Goal: Book appointment/travel/reservation

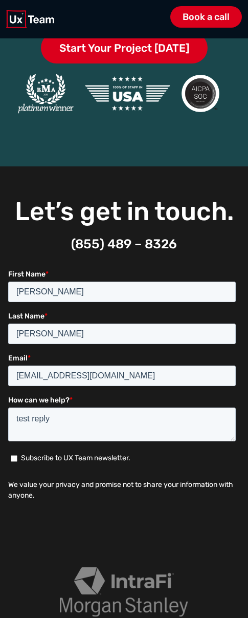
scroll to position [1654, 0]
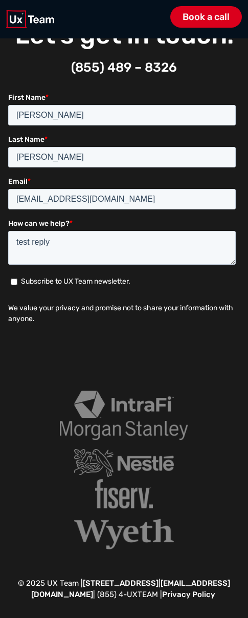
click at [29, 543] on div at bounding box center [124, 464] width 248 height 205
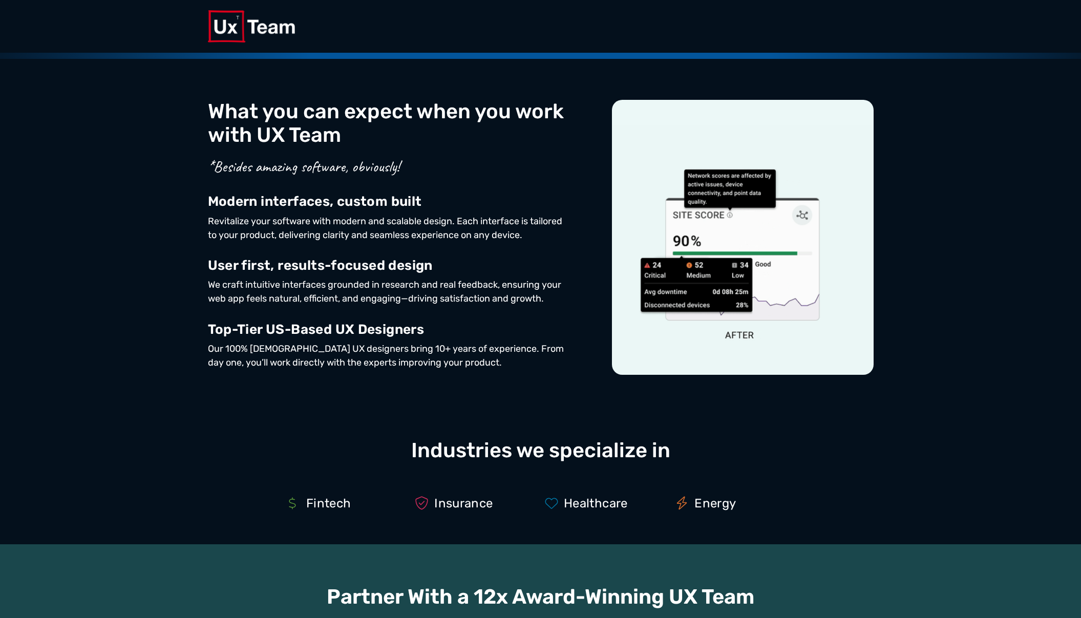
scroll to position [410, 0]
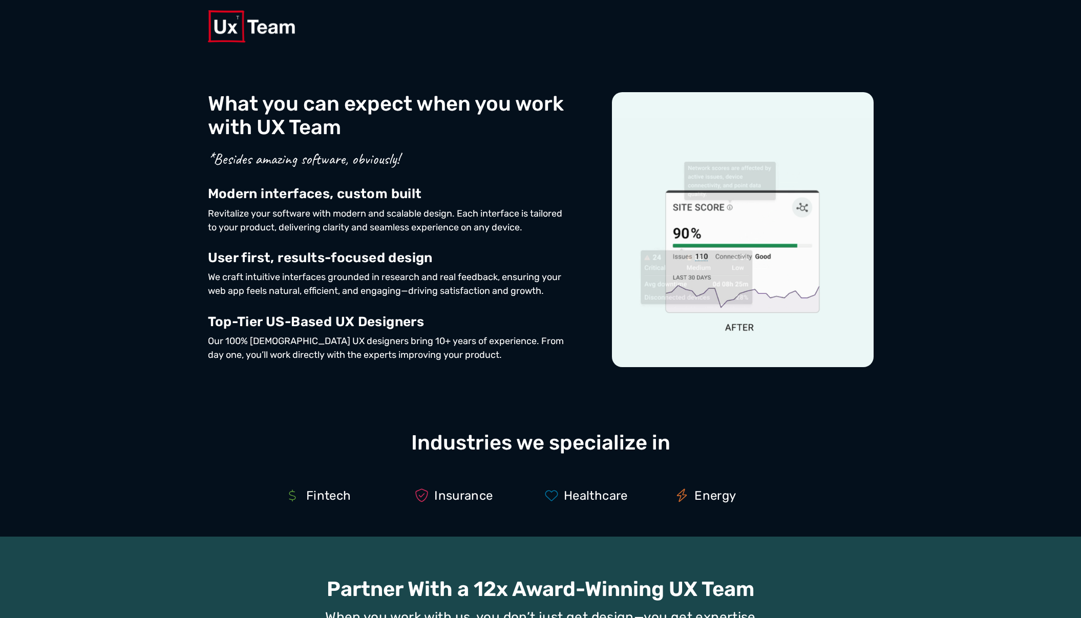
click at [347, 29] on div "Book a call" at bounding box center [541, 26] width 666 height 52
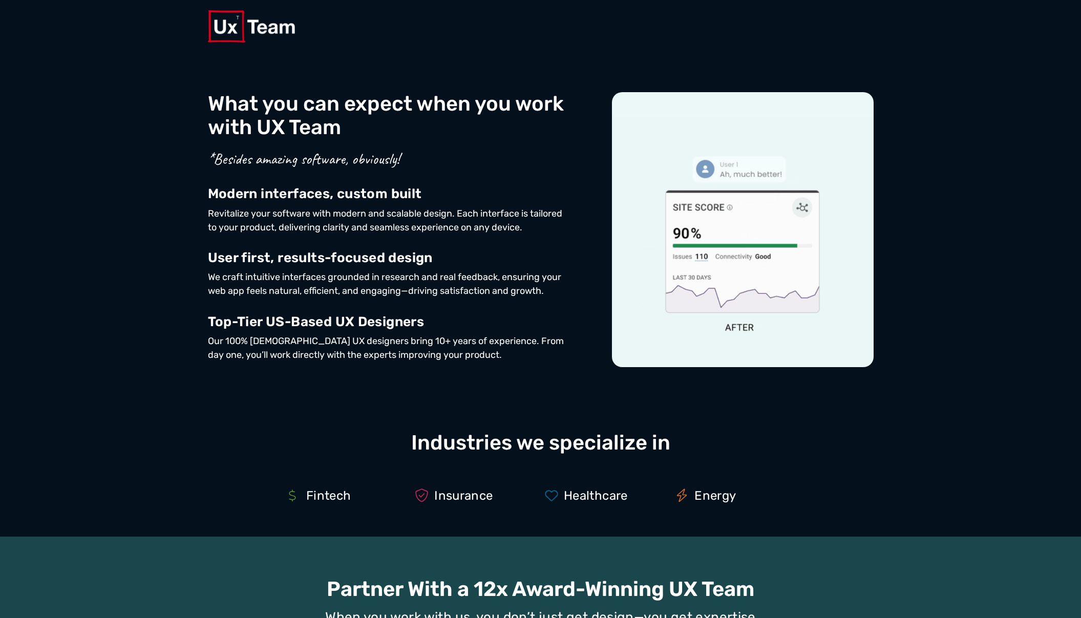
click at [569, 22] on div "Book a call" at bounding box center [541, 26] width 666 height 52
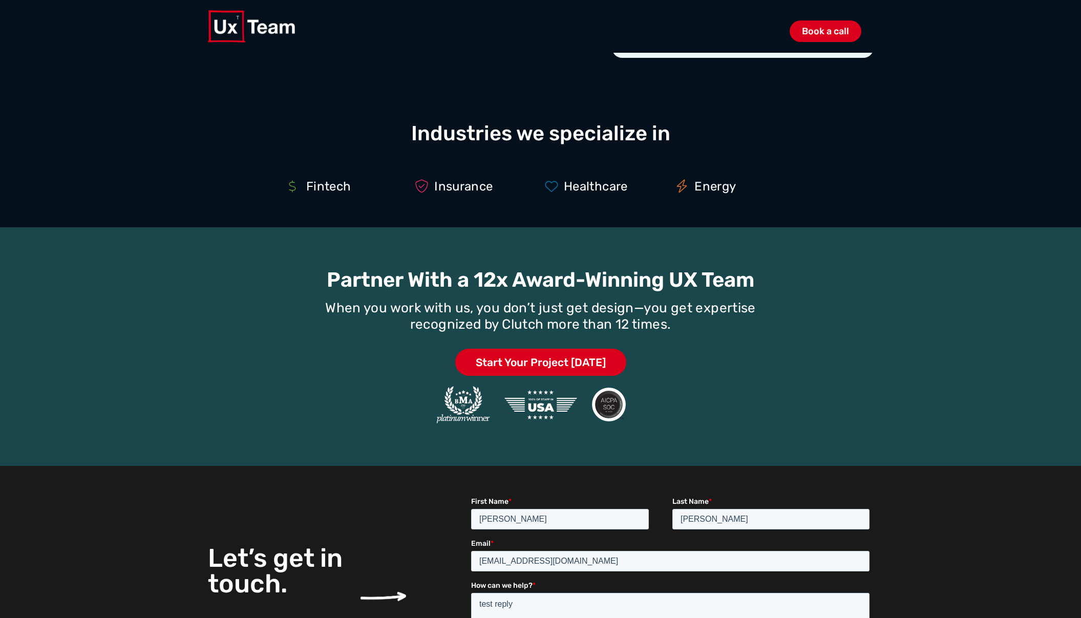
scroll to position [819, 0]
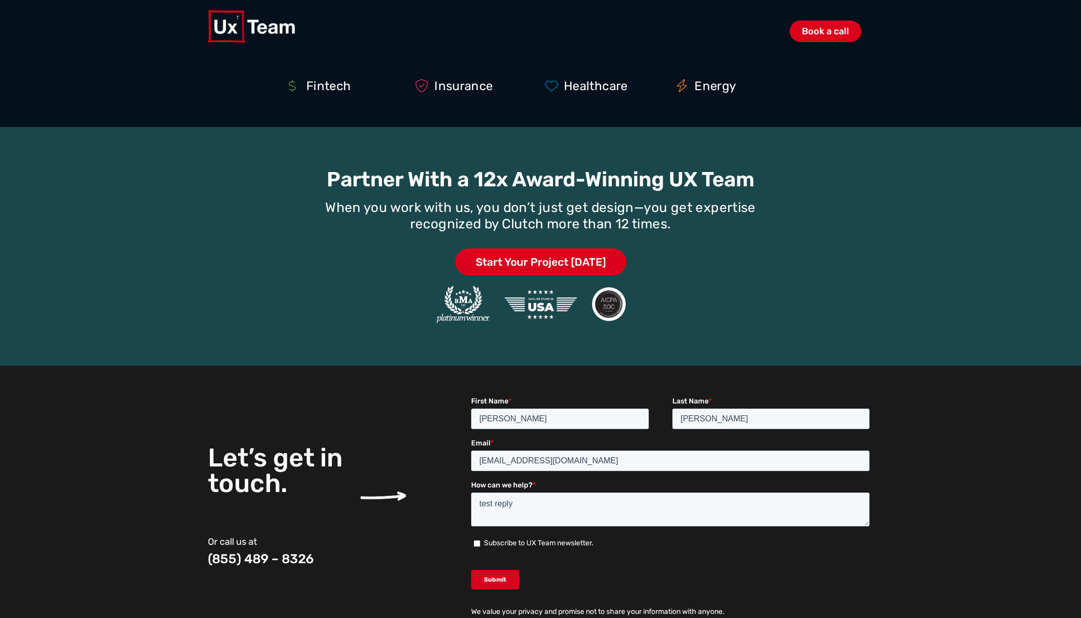
click at [671, 26] on div "Book a call" at bounding box center [541, 26] width 666 height 52
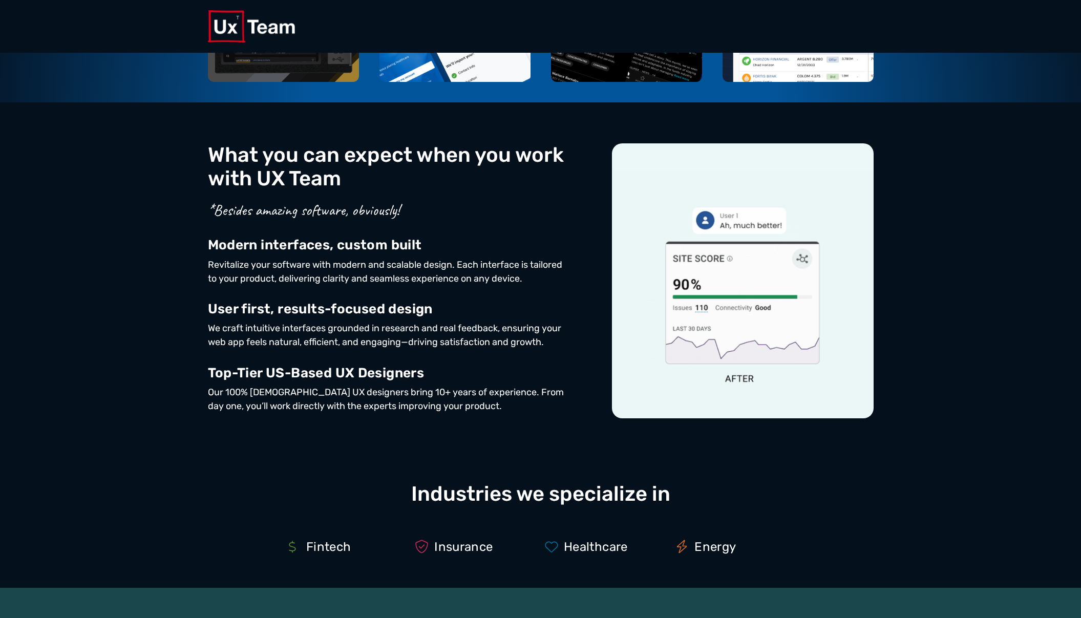
scroll to position [0, 0]
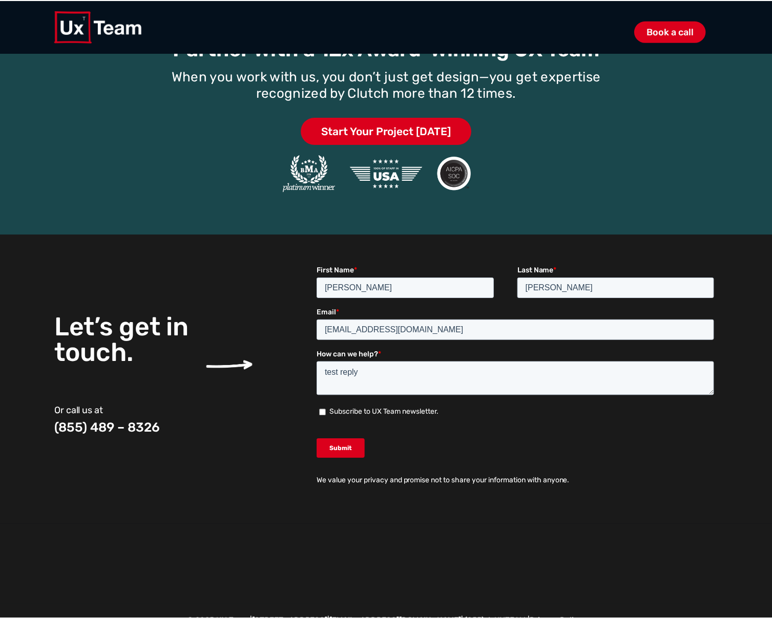
scroll to position [977, 0]
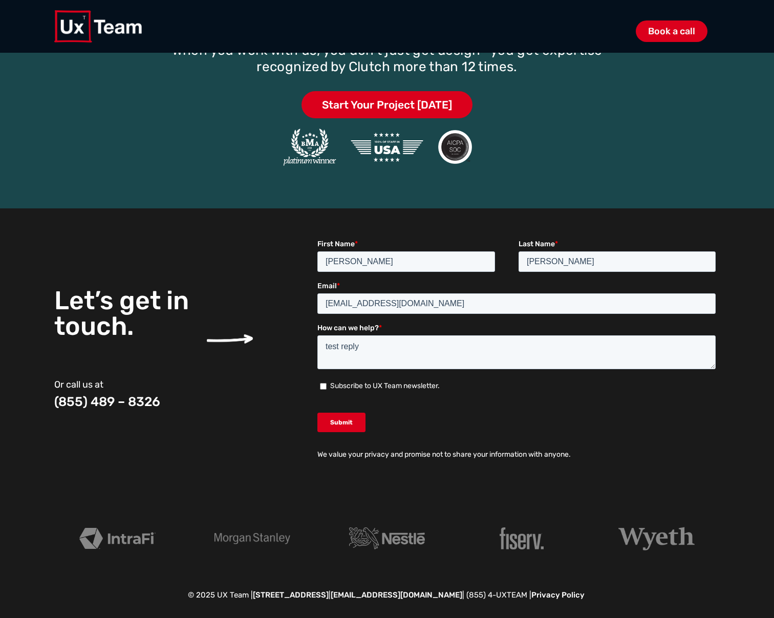
click at [525, 512] on div at bounding box center [387, 538] width 774 height 81
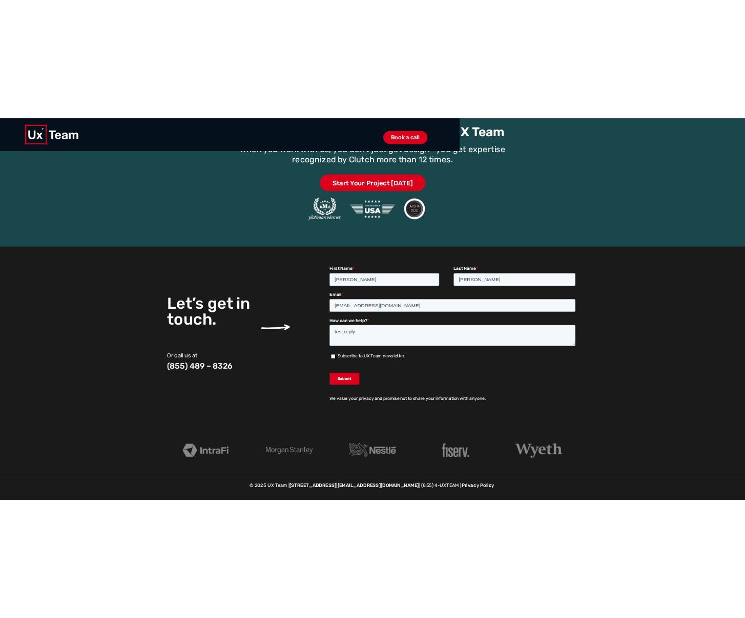
scroll to position [976, 0]
